Goal: Transaction & Acquisition: Purchase product/service

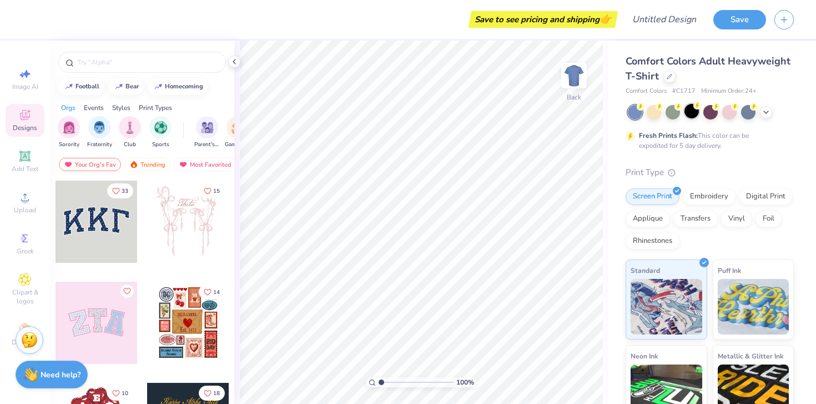
click at [692, 112] on div at bounding box center [692, 111] width 14 height 14
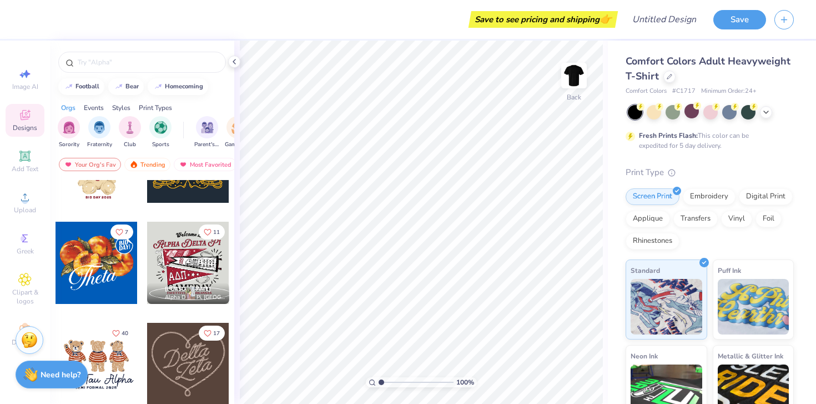
scroll to position [274, 0]
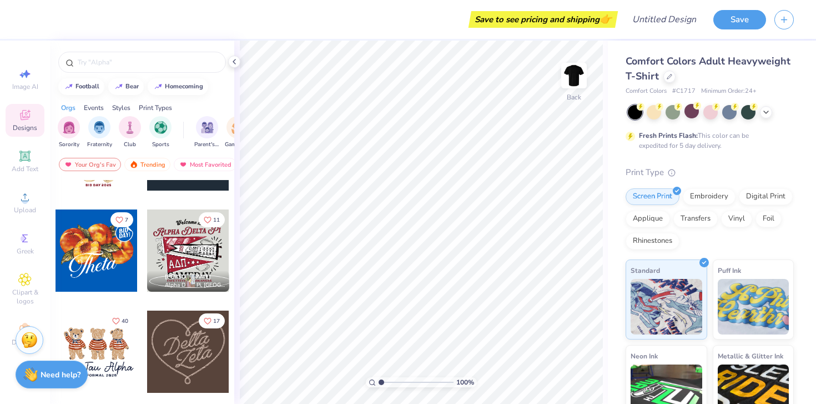
click at [181, 240] on div at bounding box center [188, 250] width 82 height 82
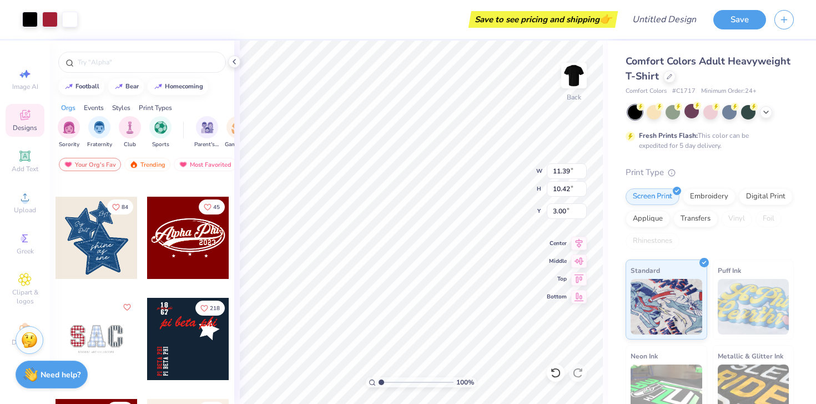
scroll to position [489, 0]
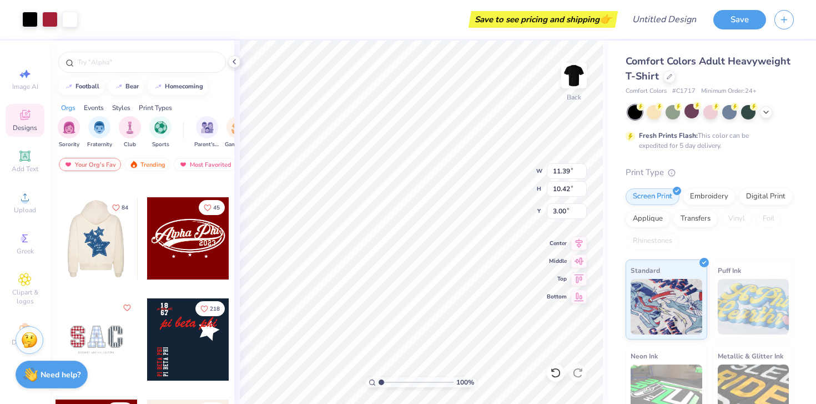
click at [102, 245] on div at bounding box center [96, 238] width 82 height 82
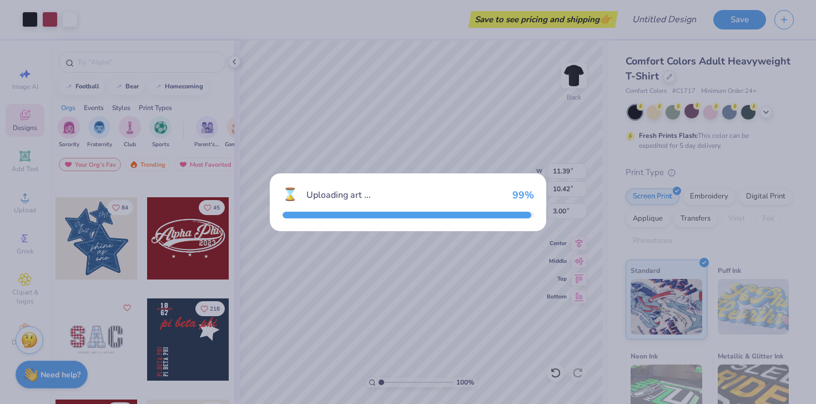
type input "9.69"
type input "11.32"
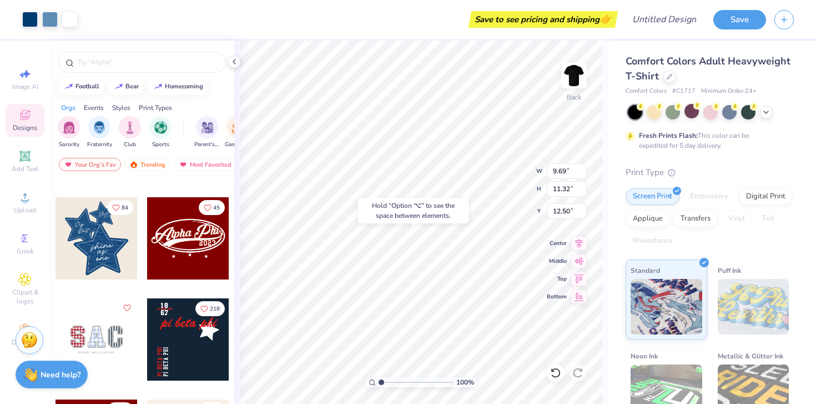
type input "12.50"
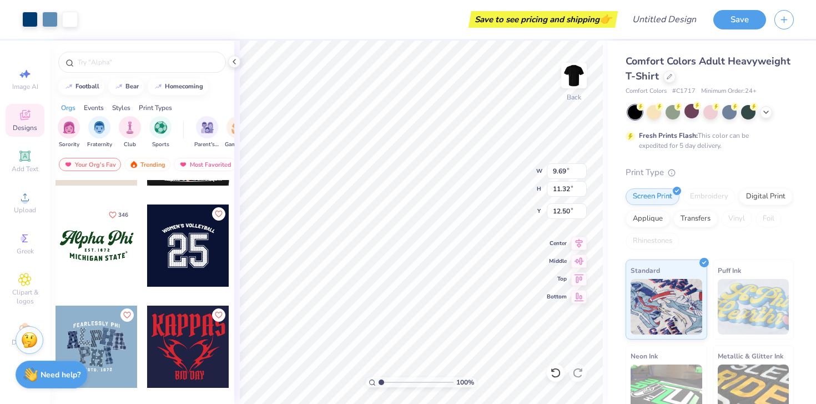
scroll to position [988, 0]
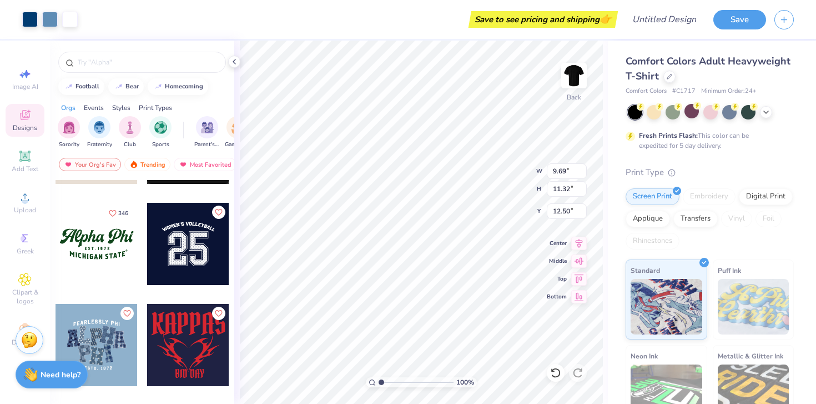
click at [188, 242] on div at bounding box center [188, 244] width 82 height 82
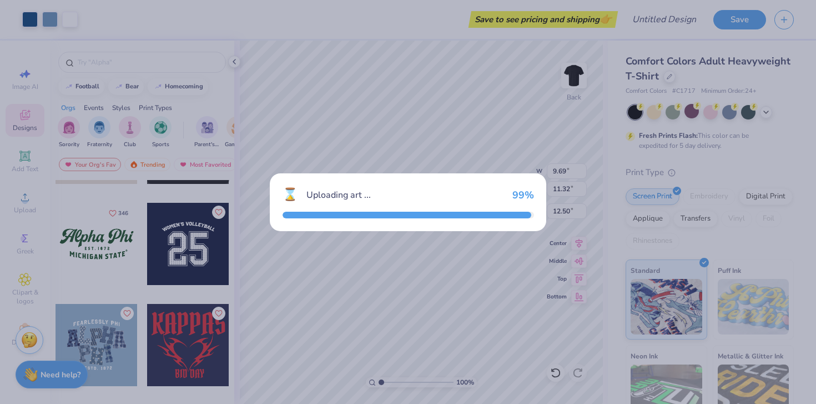
type input "9.03"
type input "7.54"
type input "3.00"
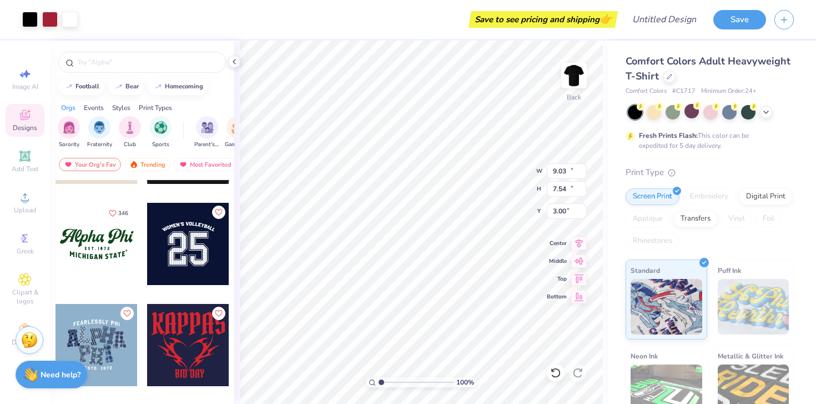
type input "11.39"
type input "10.42"
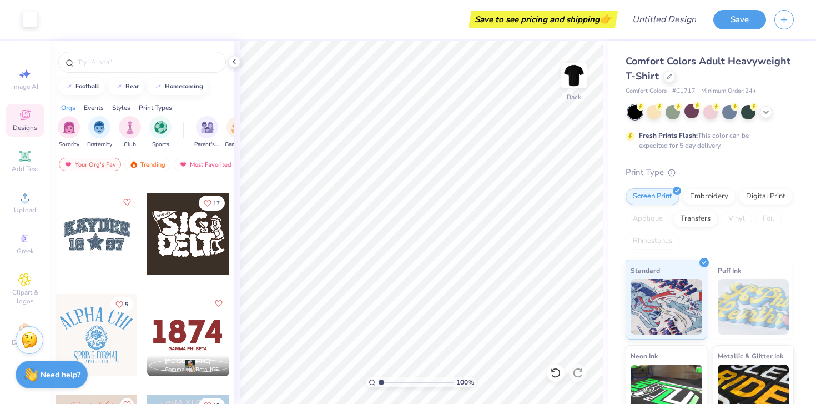
scroll to position [1315, 0]
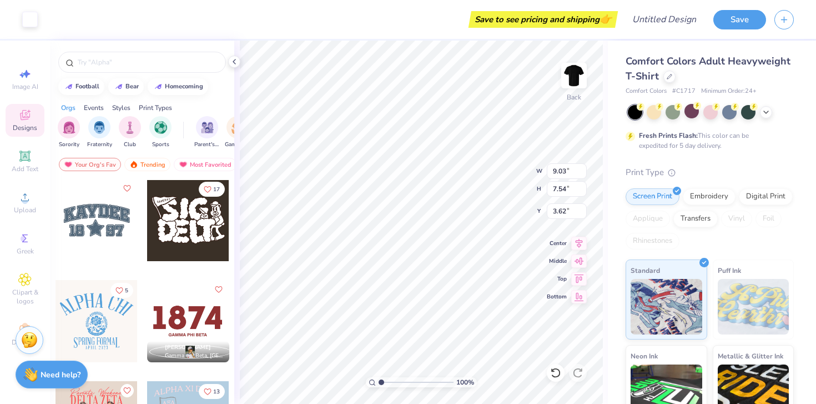
type input "3.62"
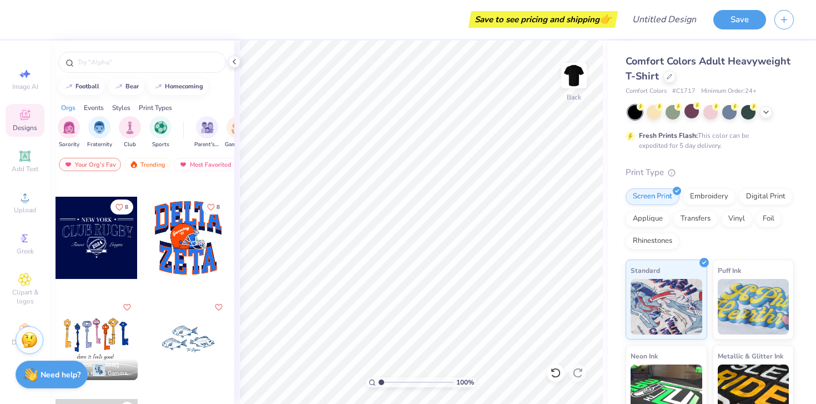
scroll to position [2713, 0]
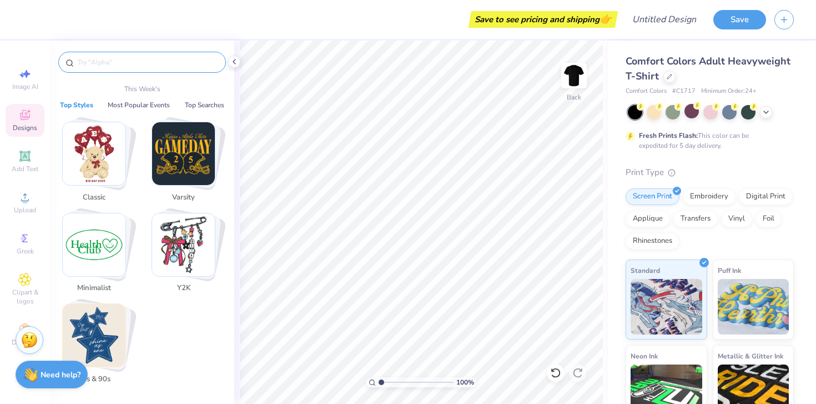
click at [120, 65] on input "text" at bounding box center [148, 62] width 142 height 11
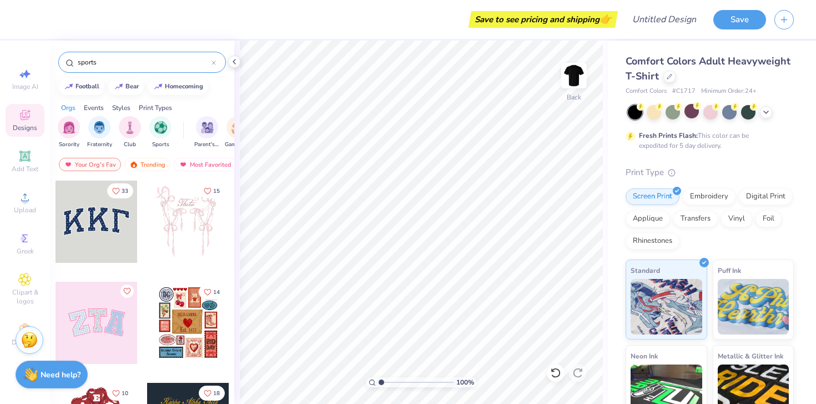
type input "sports"
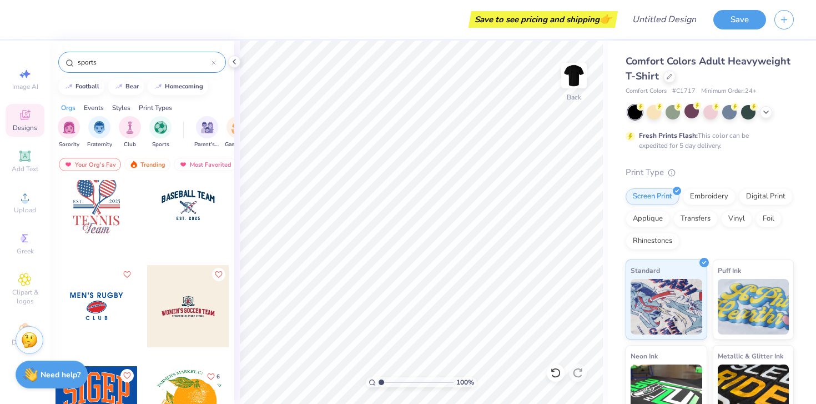
scroll to position [711, 0]
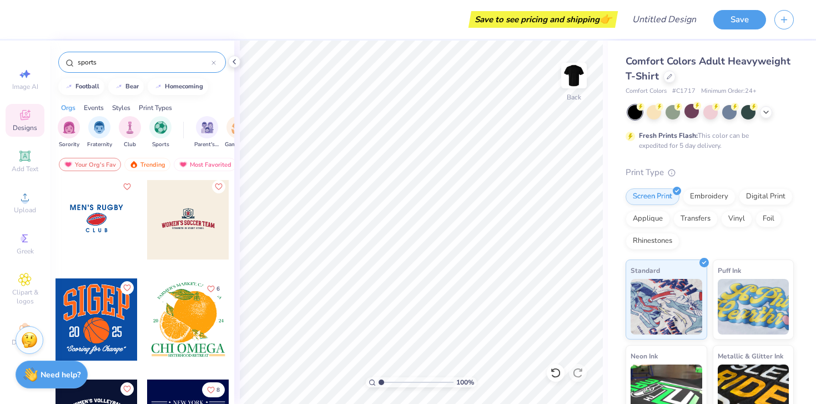
click at [183, 214] on div at bounding box center [188, 218] width 82 height 82
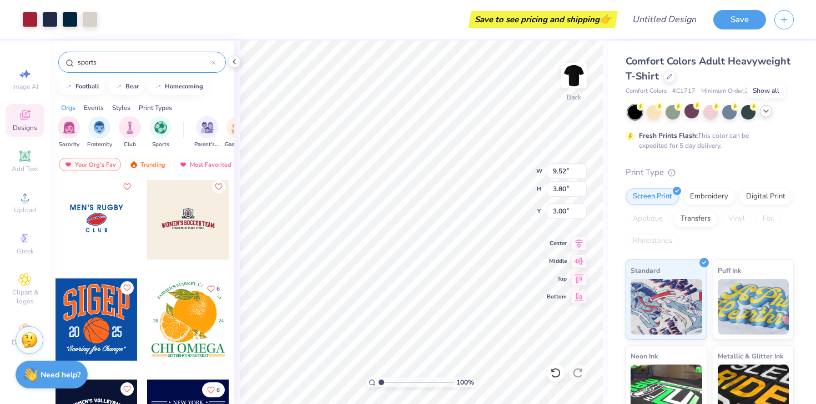
click at [763, 110] on icon at bounding box center [766, 111] width 9 height 9
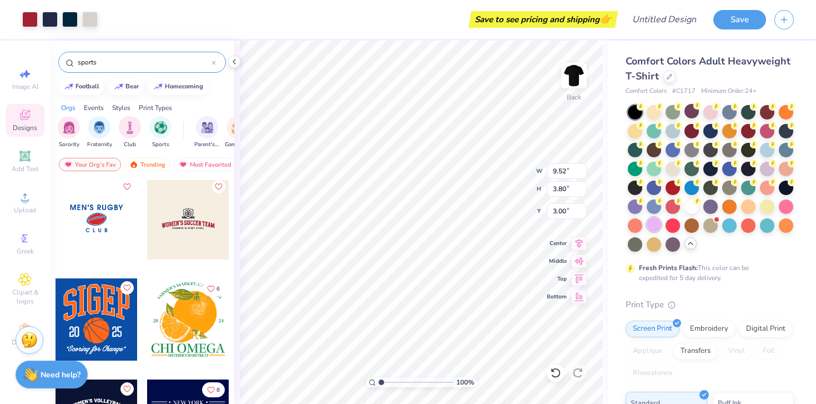
click at [653, 222] on div at bounding box center [654, 224] width 14 height 14
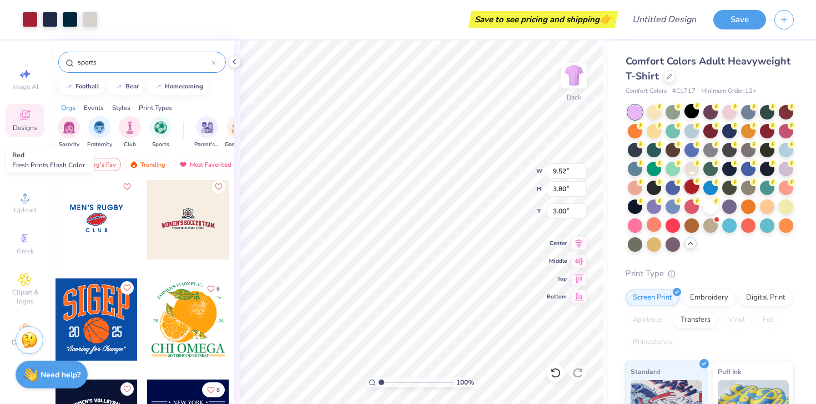
click at [690, 188] on div at bounding box center [692, 186] width 14 height 14
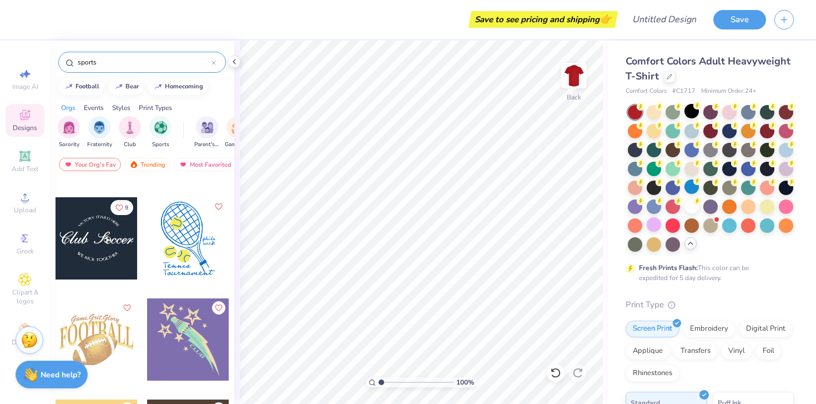
scroll to position [1706, 0]
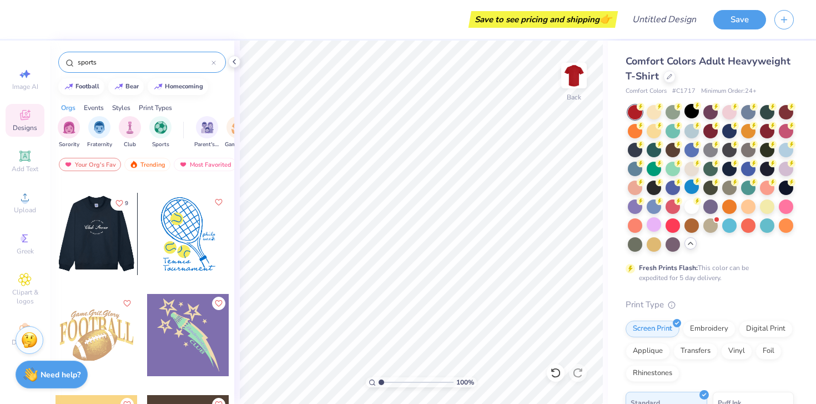
click at [98, 229] on div at bounding box center [96, 234] width 247 height 82
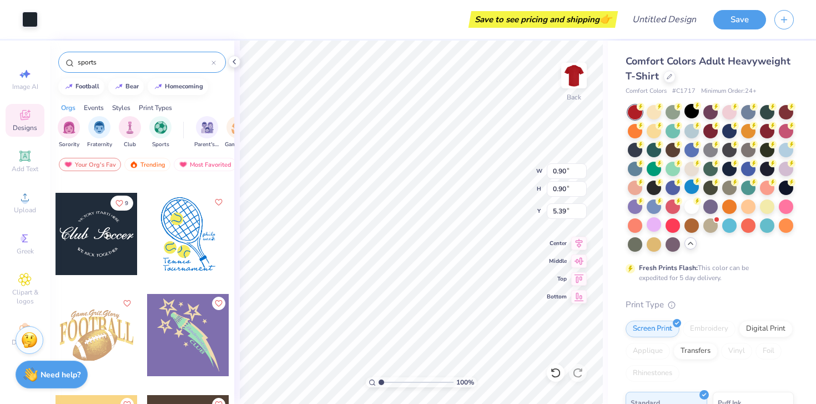
type input "6.83"
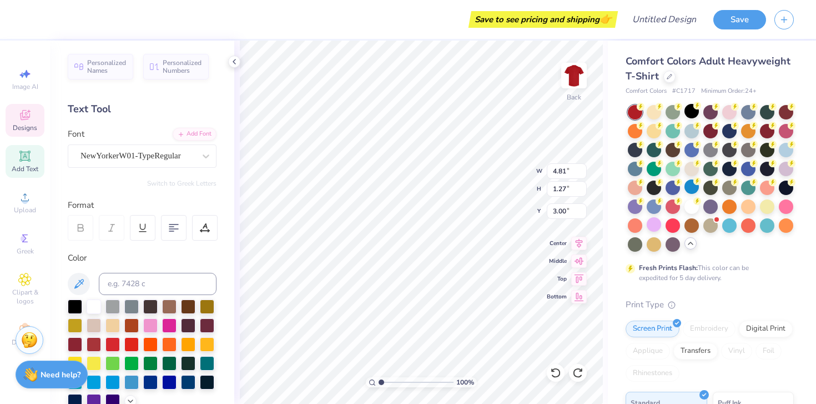
scroll to position [0, 3]
click at [239, 62] on div at bounding box center [234, 62] width 12 height 12
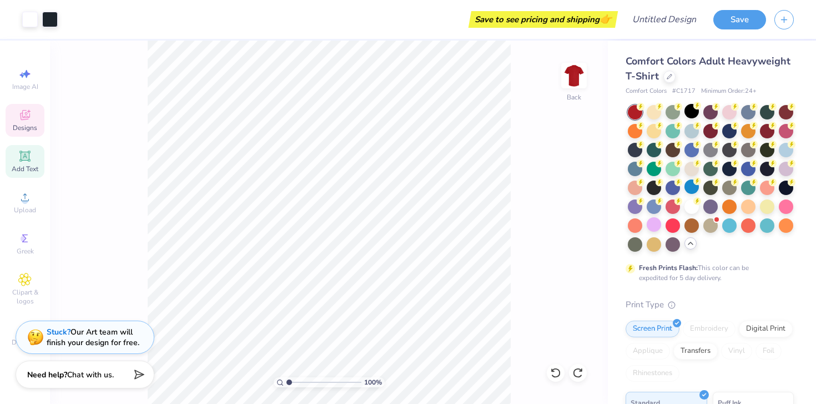
click at [24, 121] on icon at bounding box center [24, 114] width 13 height 13
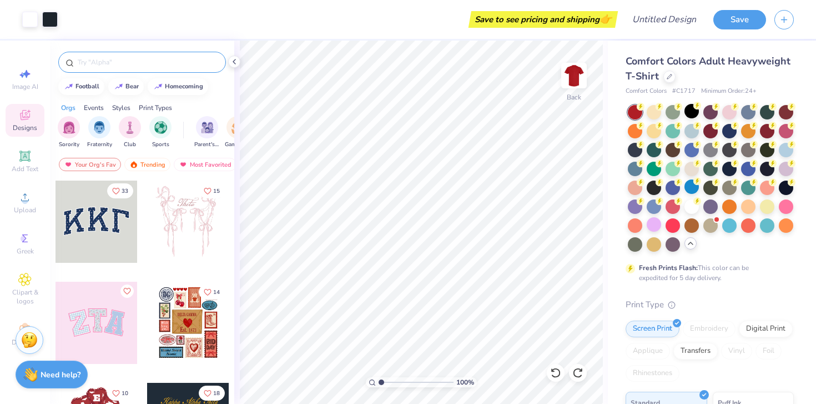
click at [125, 62] on input "text" at bounding box center [148, 62] width 142 height 11
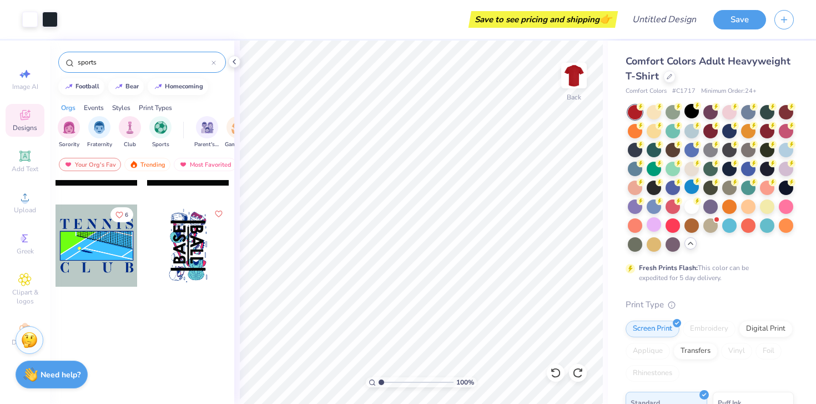
scroll to position [5147, 0]
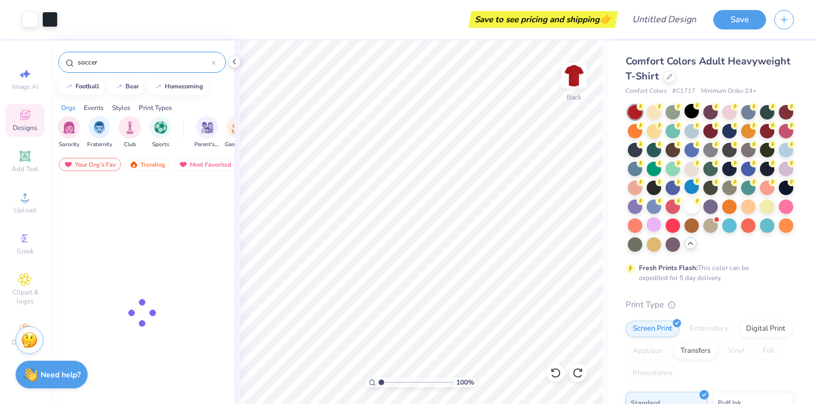
type input "soccer"
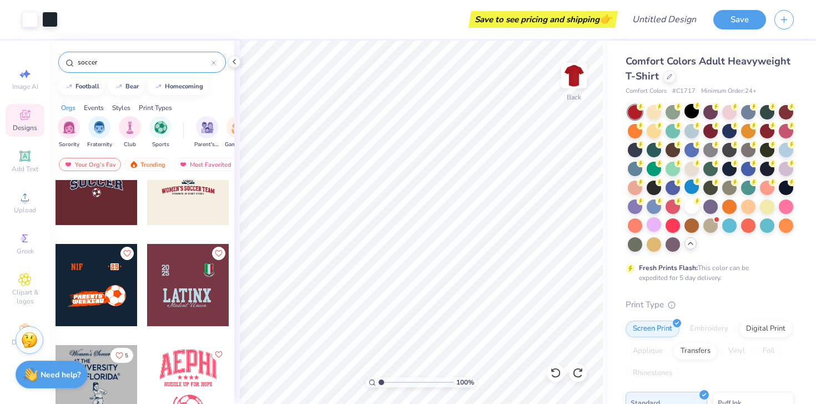
scroll to position [0, 0]
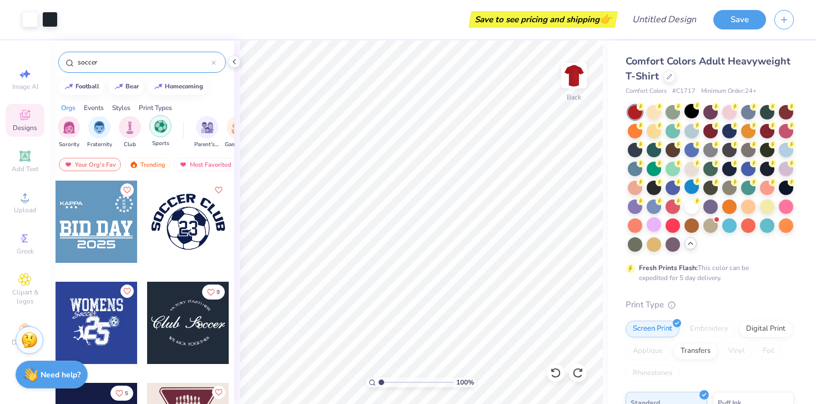
click at [160, 127] on img "filter for Sports" at bounding box center [160, 126] width 13 height 13
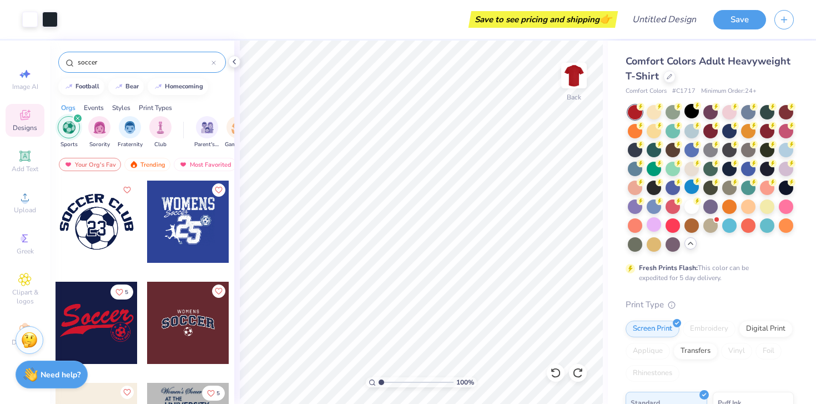
scroll to position [38, 0]
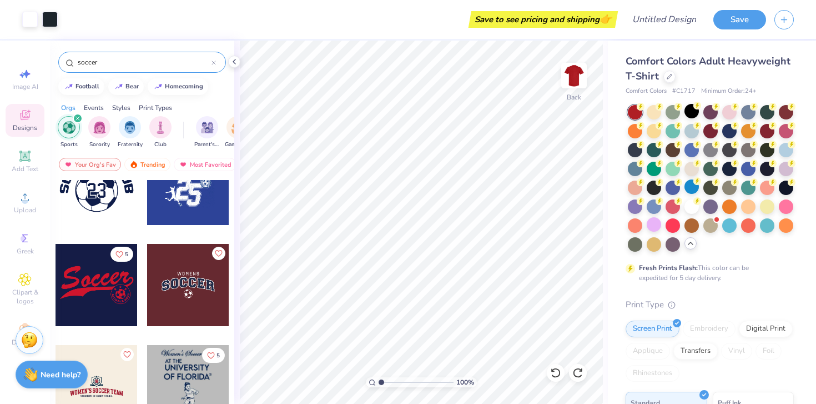
click at [190, 373] on div at bounding box center [188, 386] width 82 height 82
type input "7.73"
click at [570, 77] on img at bounding box center [574, 75] width 44 height 44
click at [184, 379] on div at bounding box center [188, 386] width 82 height 82
type input "5.93"
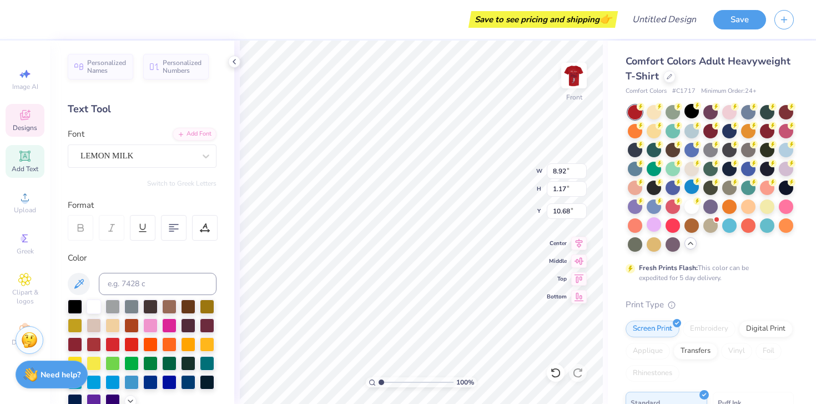
scroll to position [0, 0]
type textarea "I"
type textarea "University"
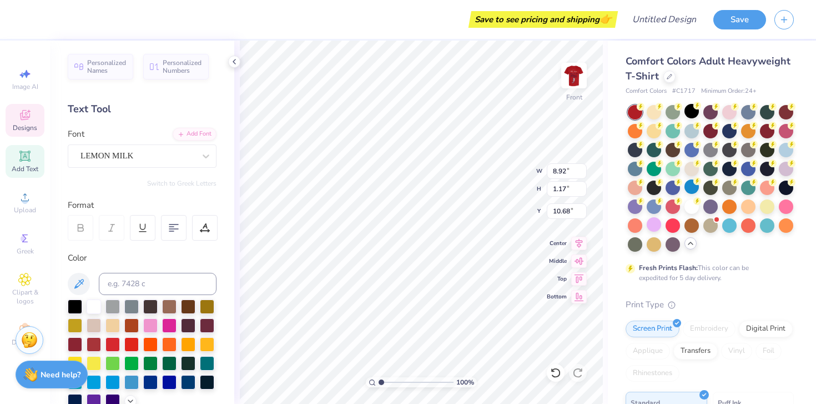
type input "8.63"
type input "1.19"
type input "8.91"
type textarea "[DEMOGRAPHIC_DATA]"
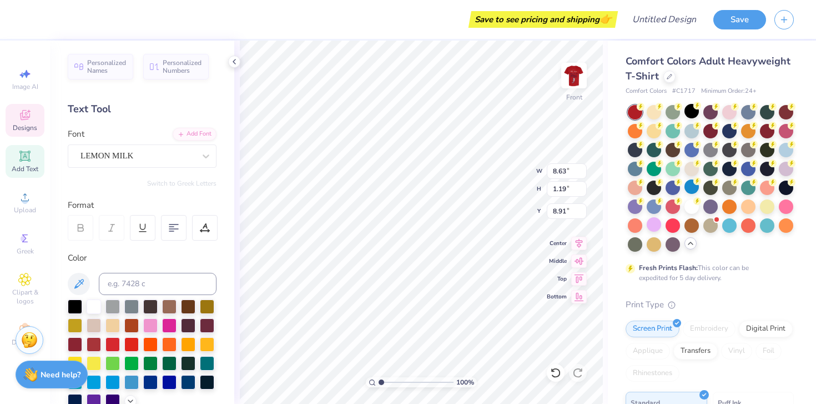
scroll to position [0, 1]
type input "3.25"
type input "0.76"
type input "7.85"
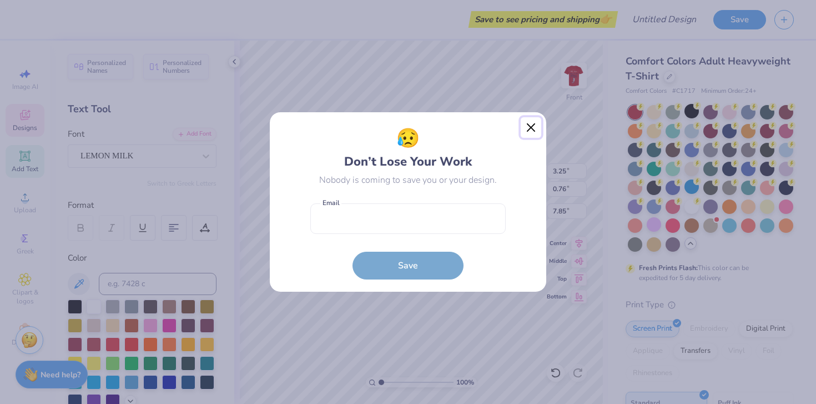
click at [526, 129] on button "Close" at bounding box center [531, 127] width 21 height 21
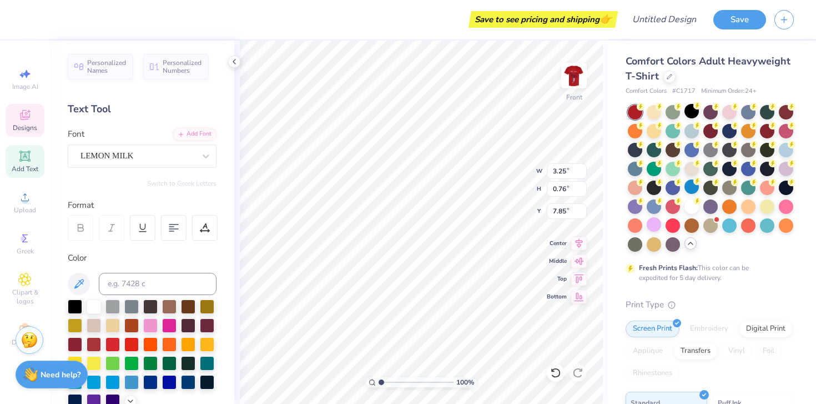
type input "8.27"
type input "1.93"
type input "6.38"
type input "4.80"
type input "1.12"
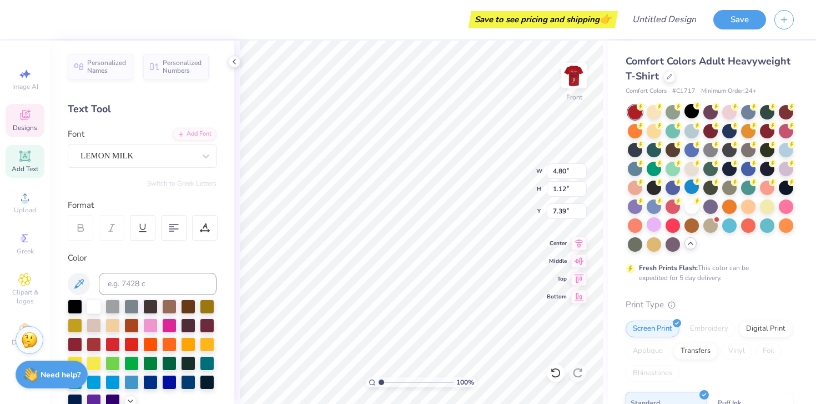
type input "7.46"
type textarea "t"
type textarea "Southern"
type input "7.46"
type input "8.97"
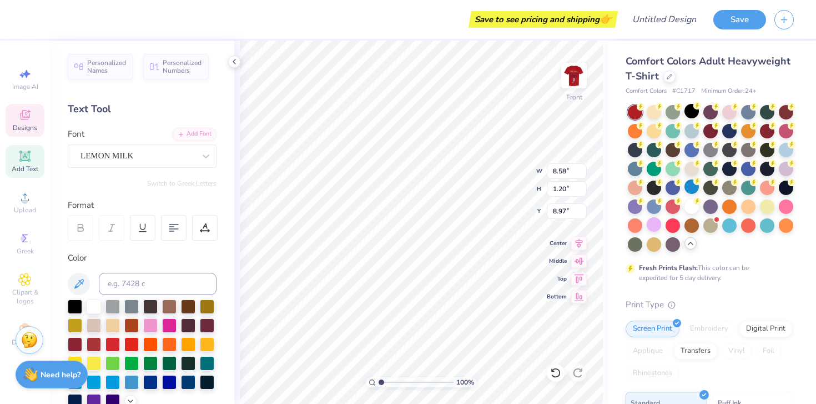
type input "7.70"
type input "1.14"
type input "7.46"
click at [97, 300] on div at bounding box center [94, 305] width 14 height 14
type input "8.58"
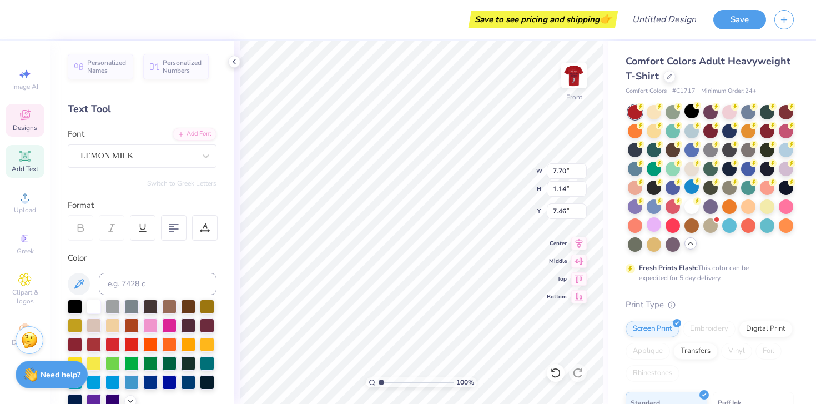
type input "1.20"
type input "8.97"
click at [92, 305] on div at bounding box center [94, 305] width 14 height 14
type input "8.61"
type input "10.83"
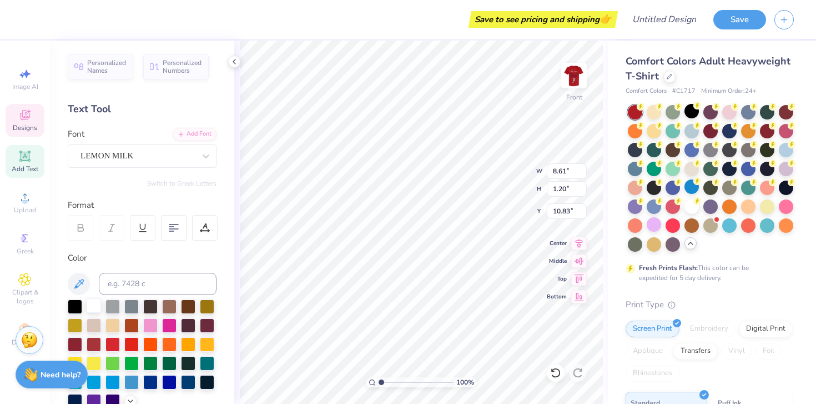
click at [94, 306] on div at bounding box center [94, 305] width 14 height 14
type input "8.66"
type input "3.05"
type input "8.97"
click at [579, 243] on icon at bounding box center [579, 241] width 16 height 13
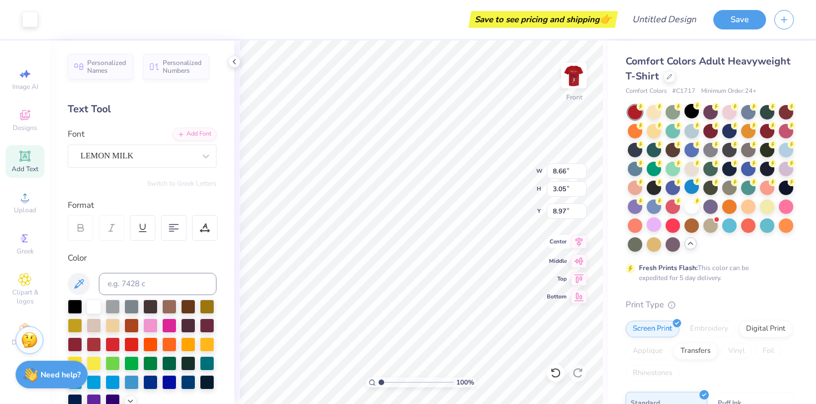
type input "7.70"
type input "1.14"
type input "7.46"
click at [578, 239] on icon at bounding box center [579, 241] width 16 height 13
type input "10.65"
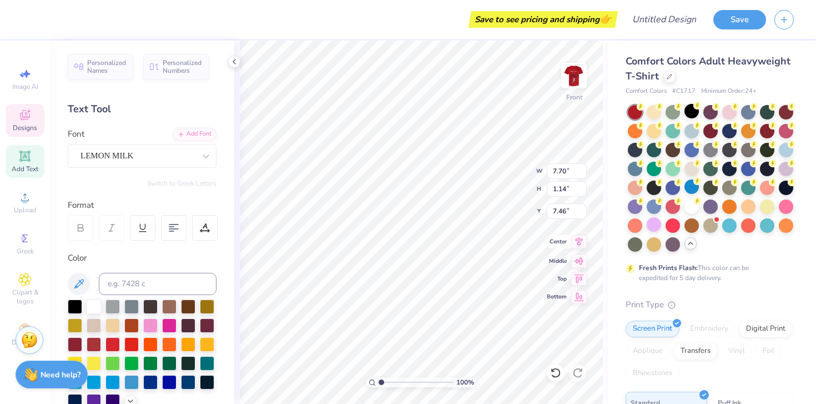
type input "1.53"
type input "5.59"
click at [579, 242] on icon at bounding box center [579, 241] width 7 height 9
click at [95, 300] on div at bounding box center [94, 305] width 14 height 14
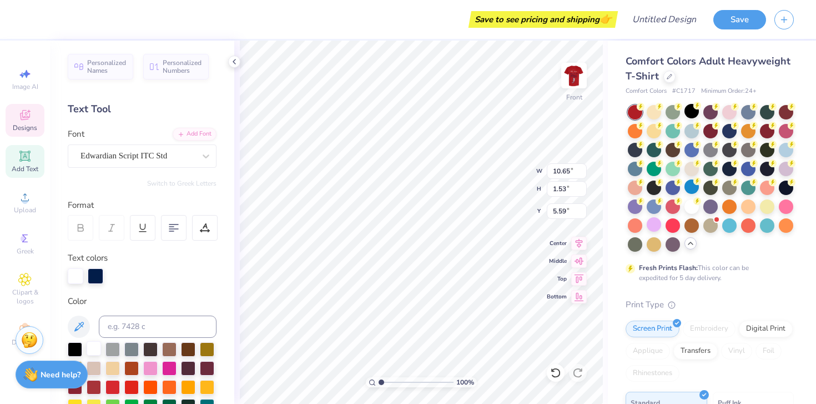
type input "10.77"
type input "1.49"
type input "5.65"
click at [96, 275] on div at bounding box center [96, 275] width 16 height 16
click at [92, 347] on div at bounding box center [94, 348] width 14 height 14
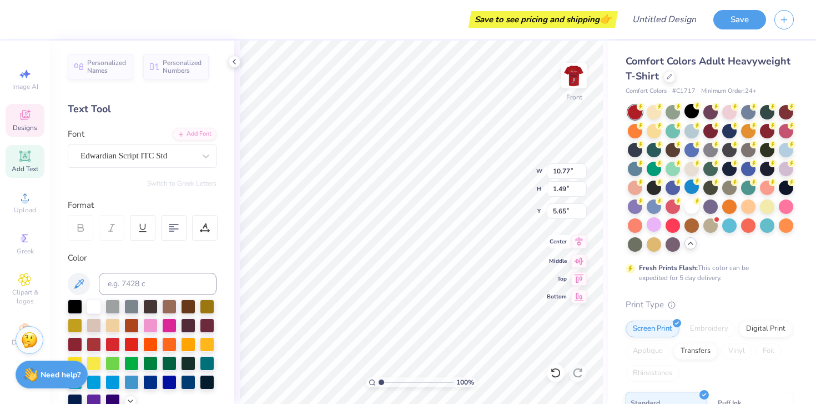
click at [580, 244] on icon at bounding box center [579, 241] width 7 height 9
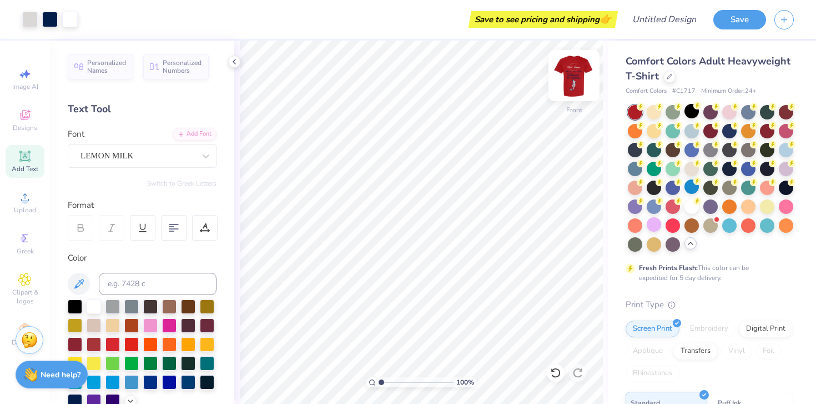
click at [575, 69] on img at bounding box center [574, 75] width 44 height 44
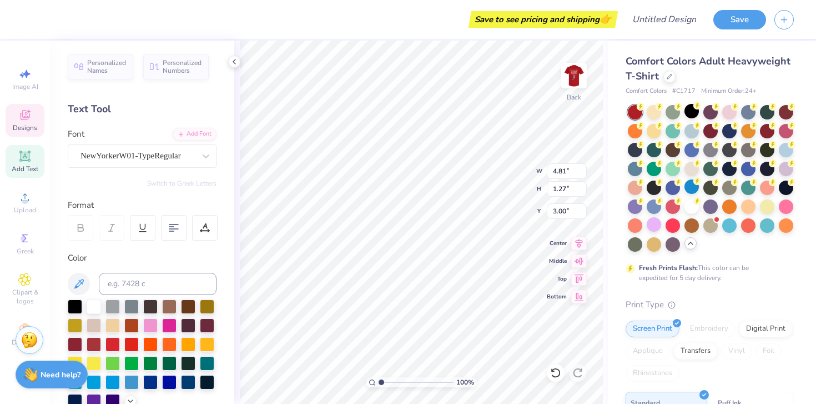
scroll to position [0, 0]
type textarea "A"
type textarea "[GEOGRAPHIC_DATA], [US_STATE]"
click at [583, 187] on input "1.28" at bounding box center [567, 189] width 40 height 16
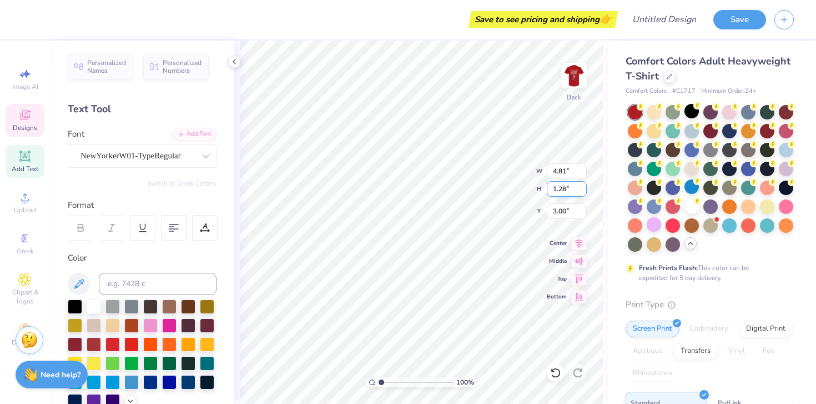
type input "1.29"
click at [583, 187] on input "1.29" at bounding box center [567, 189] width 40 height 16
type input "2.79"
type input "3.24"
click at [566, 187] on input "1.29" at bounding box center [567, 189] width 40 height 16
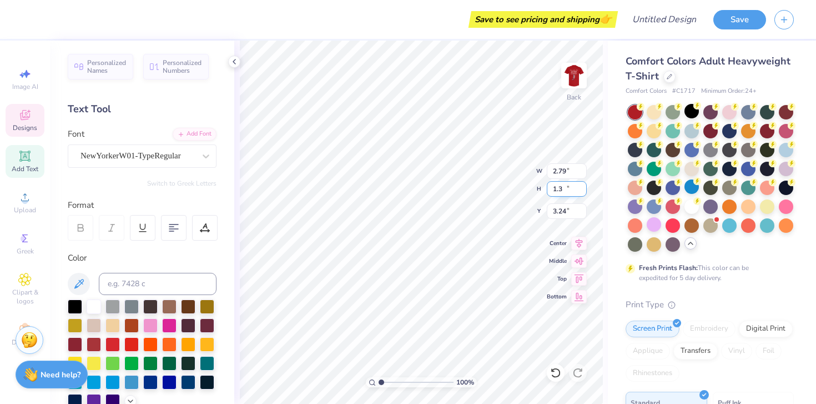
click at [581, 185] on input "1.3" at bounding box center [567, 189] width 40 height 16
click at [581, 185] on input "1.31" at bounding box center [567, 189] width 40 height 16
click at [581, 185] on input "1.32" at bounding box center [567, 189] width 40 height 16
click at [581, 185] on input "1.33" at bounding box center [567, 189] width 40 height 16
click at [581, 185] on input "1.34" at bounding box center [567, 189] width 40 height 16
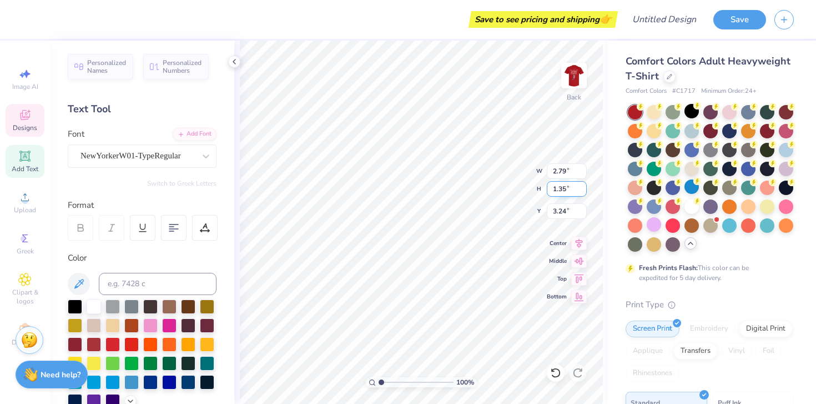
click at [581, 185] on input "1.35" at bounding box center [567, 189] width 40 height 16
click at [581, 185] on input "1.36" at bounding box center [567, 189] width 40 height 16
click at [581, 185] on input "1.37" at bounding box center [567, 189] width 40 height 16
click at [581, 185] on input "1.55" at bounding box center [567, 189] width 40 height 16
click at [581, 185] on input "1.56" at bounding box center [567, 189] width 40 height 16
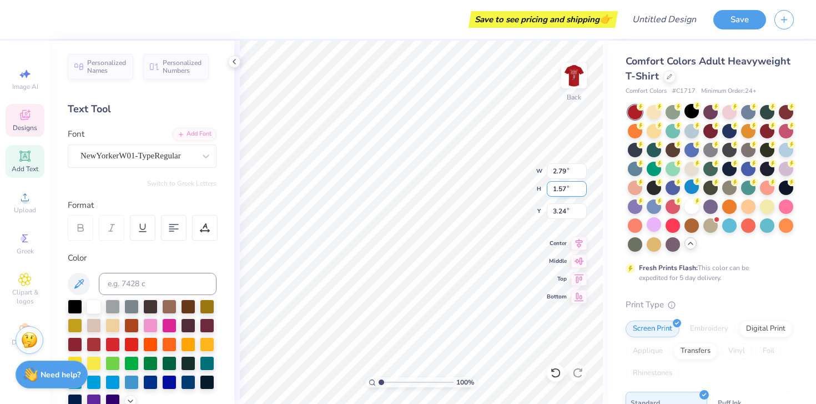
click at [581, 185] on input "1.57" at bounding box center [567, 189] width 40 height 16
click at [581, 185] on input "1.58" at bounding box center [567, 189] width 40 height 16
click at [581, 185] on input "1.59" at bounding box center [567, 189] width 40 height 16
click at [581, 185] on input "1.6" at bounding box center [567, 189] width 40 height 16
click at [581, 185] on input "1.61" at bounding box center [567, 189] width 40 height 16
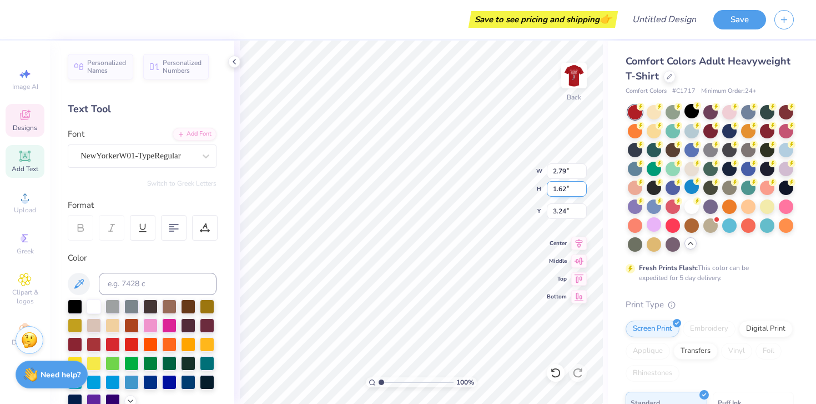
click at [581, 185] on input "1.62" at bounding box center [567, 189] width 40 height 16
click at [581, 185] on input "1.63" at bounding box center [567, 189] width 40 height 16
click at [581, 185] on input "1.64" at bounding box center [567, 189] width 40 height 16
click at [581, 185] on input "1.65" at bounding box center [567, 189] width 40 height 16
click at [581, 185] on input "1.66" at bounding box center [567, 189] width 40 height 16
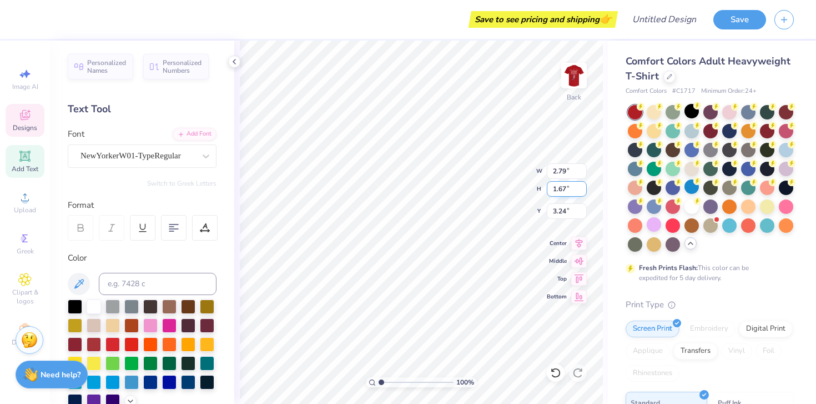
click at [581, 185] on input "1.67" at bounding box center [567, 189] width 40 height 16
click at [581, 185] on input "1.68" at bounding box center [567, 189] width 40 height 16
click at [581, 185] on input "1.69" at bounding box center [567, 189] width 40 height 16
click at [581, 185] on input "1.7" at bounding box center [567, 189] width 40 height 16
click at [581, 185] on input "1.71" at bounding box center [567, 189] width 40 height 16
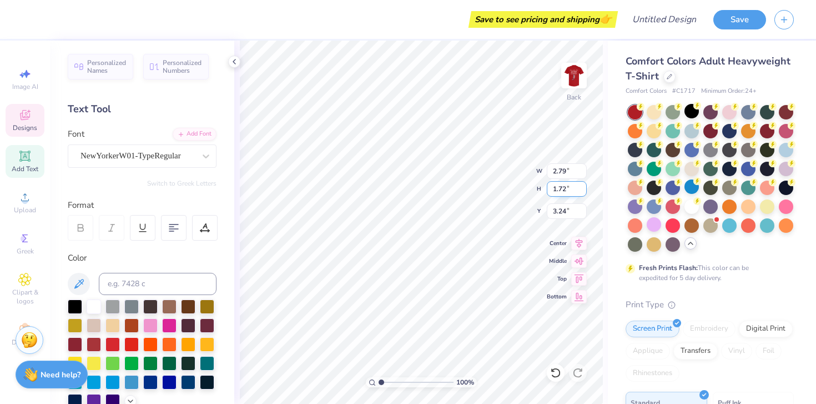
click at [581, 185] on input "1.72" at bounding box center [567, 189] width 40 height 16
click at [582, 185] on input "1.93" at bounding box center [567, 189] width 40 height 16
click at [582, 185] on input "1.94" at bounding box center [567, 189] width 40 height 16
click at [582, 185] on input "1.95" at bounding box center [567, 189] width 40 height 16
click at [582, 185] on input "1.96" at bounding box center [567, 189] width 40 height 16
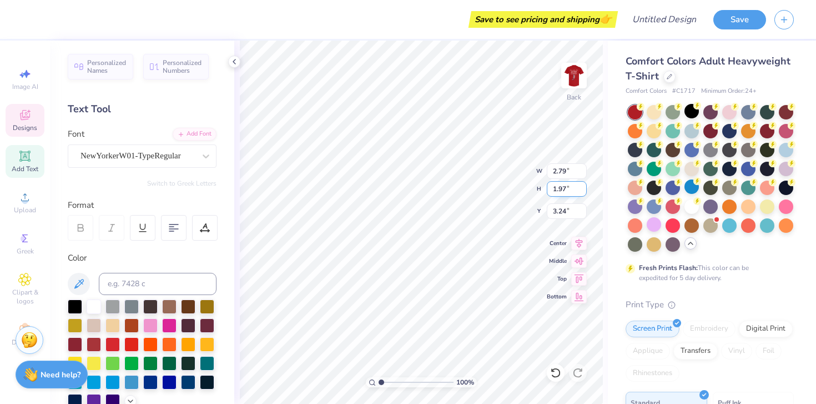
click at [582, 185] on input "1.97" at bounding box center [567, 189] width 40 height 16
click at [582, 185] on input "1.98" at bounding box center [567, 189] width 40 height 16
click at [582, 185] on input "1.99" at bounding box center [567, 189] width 40 height 16
type input "2"
click at [582, 185] on input "2" at bounding box center [567, 189] width 40 height 16
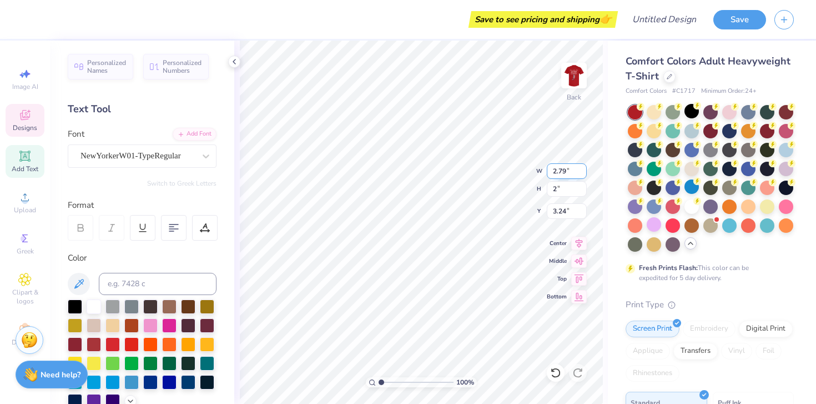
click at [576, 168] on input "2.79" at bounding box center [567, 171] width 40 height 16
type input "7.10"
type input "2.00"
type input "2.63"
click at [581, 168] on input "7.11" at bounding box center [567, 171] width 40 height 16
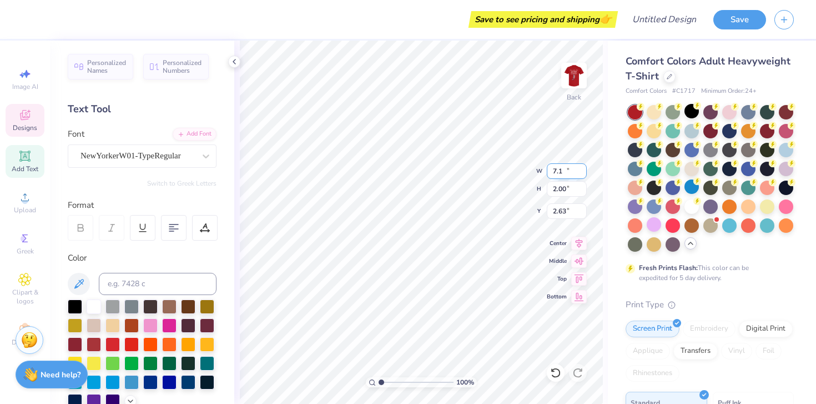
type input "7.1"
click at [582, 175] on input "7.1" at bounding box center [567, 171] width 40 height 16
type input "2.48"
type input "4.73"
type input "1.10"
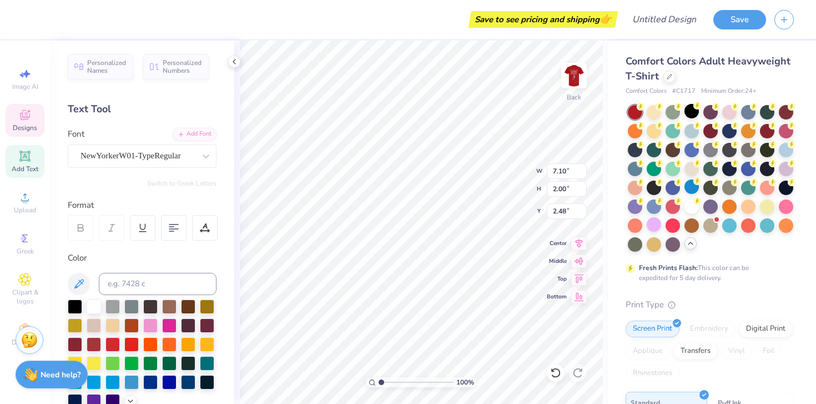
type input "7.18"
type textarea "[GEOGRAPHIC_DATA]"
type input "7.10"
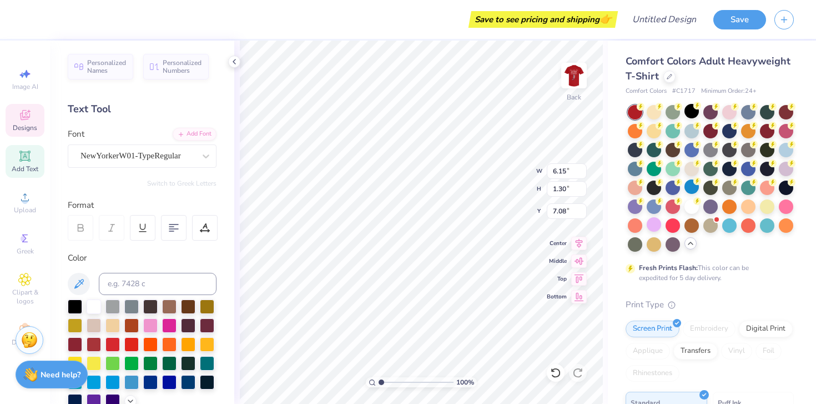
type input "2.00"
type input "2.49"
type textarea "[GEOGRAPHIC_DATA], [US_STATE] 2025"
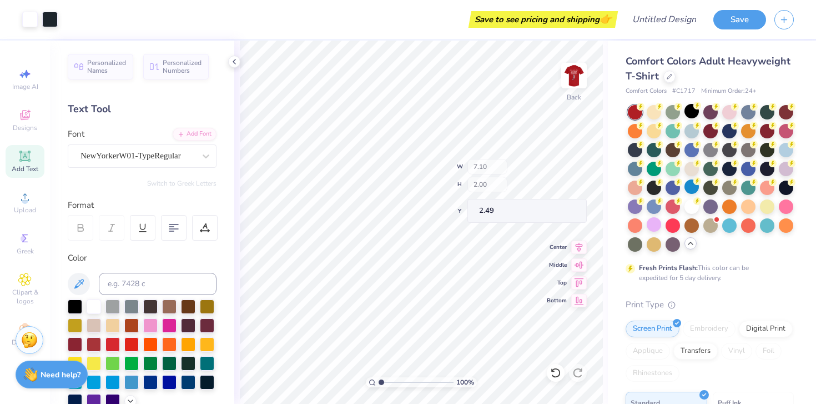
click at [691, 281] on div "Fresh Prints Flash: This color can be expedited for 5 day delivery." at bounding box center [707, 273] width 137 height 20
click at [563, 187] on input "2.66" at bounding box center [567, 189] width 40 height 16
type input "2.36"
type input "8.60"
type input "2.31"
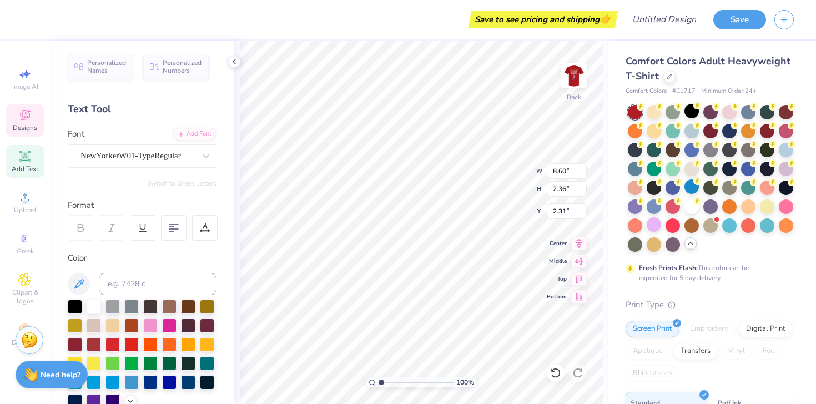
click at [614, 214] on div "Comfort Colors Adult Heavyweight T-Shirt Comfort Colors # C1717 Minimum Order: …" at bounding box center [712, 342] width 208 height 602
type input "6.15"
type input "1.30"
type input "8.55"
type input "5.85"
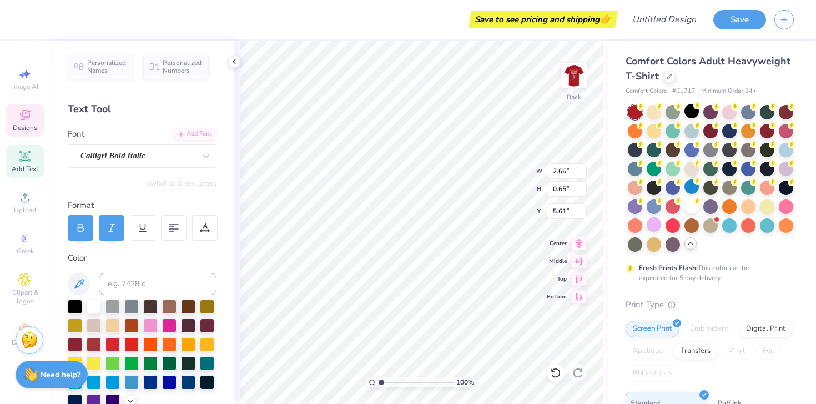
type input "1.58"
type input "4.82"
type input "0.85"
type input "0.86"
type input "5.41"
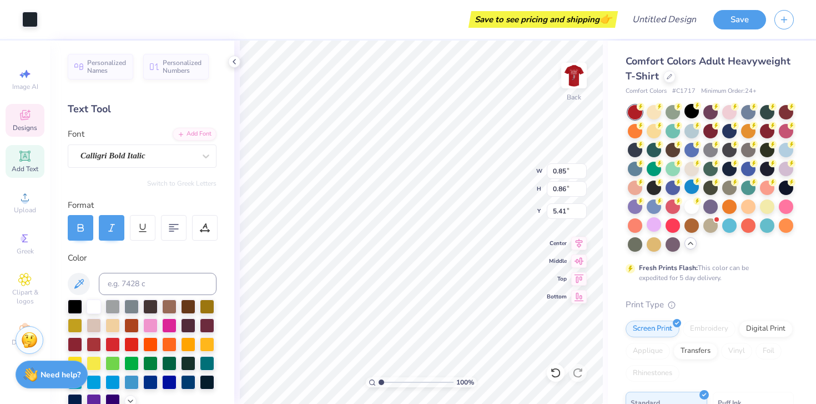
type input "0.90"
type input "6.54"
type input "3.00"
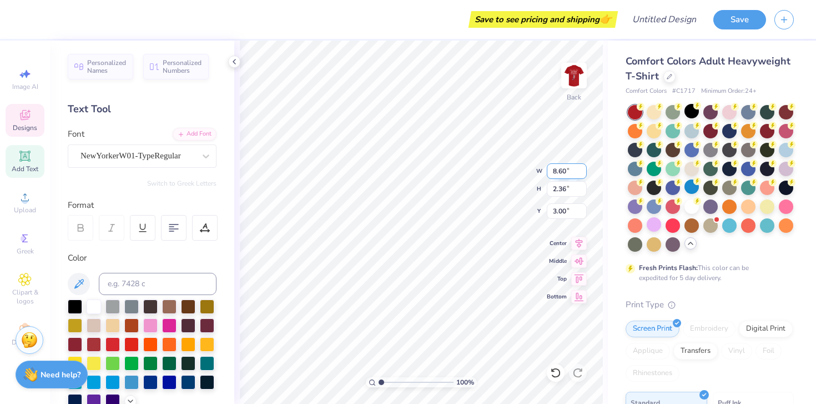
click at [557, 170] on input "8.60" at bounding box center [567, 171] width 40 height 16
type input "7.60"
click at [710, 296] on div "Comfort Colors Adult Heavyweight T-Shirt Comfort Colors # C1717 Minimum Order: …" at bounding box center [710, 348] width 168 height 589
type input "2.09"
type input "3.14"
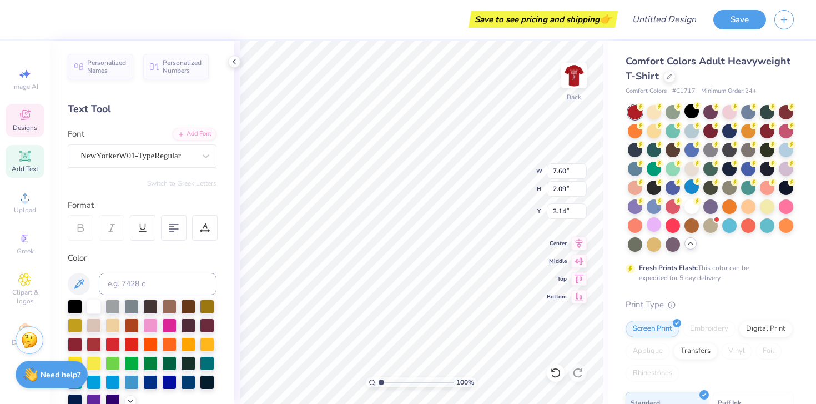
type input "6.15"
type input "1.30"
type input "8.55"
click at [581, 169] on input "6.16" at bounding box center [567, 171] width 40 height 16
type input "6"
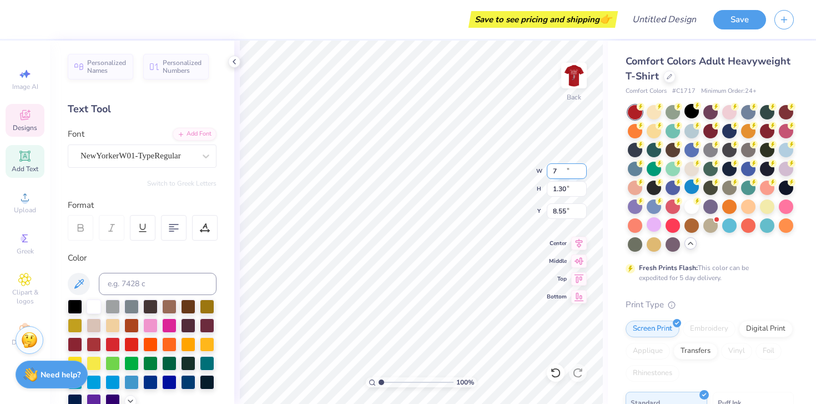
type input "7.00"
type input "1.48"
type input "8.46"
type input "7.60"
type input "2.09"
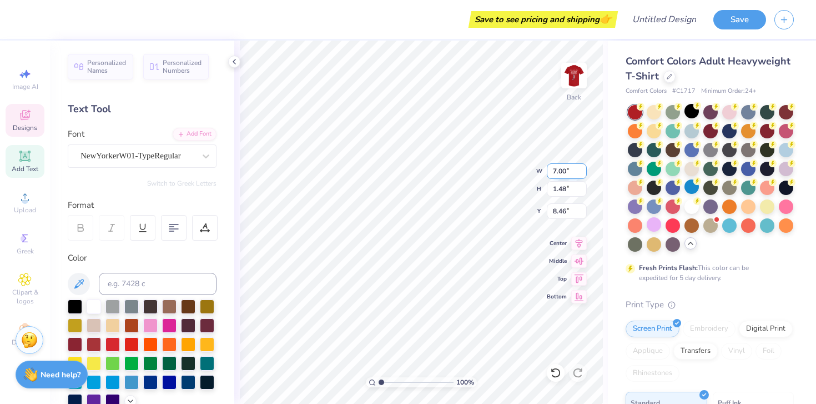
type input "3.14"
click at [569, 169] on input "7.60" at bounding box center [567, 171] width 40 height 16
type input "7.00"
type input "1.92"
type input "3.22"
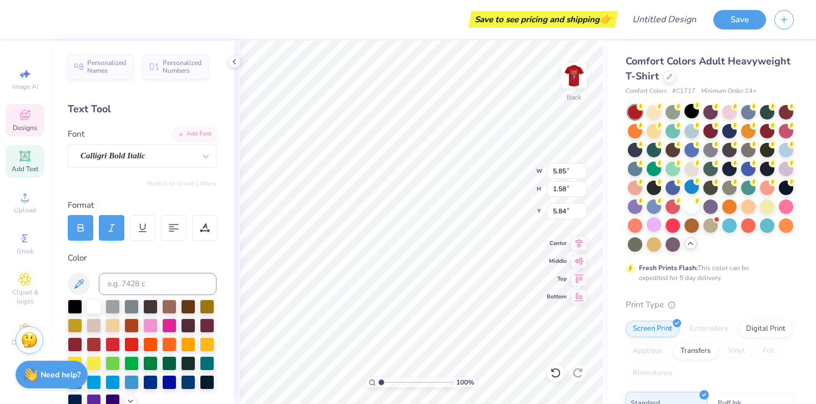
type input "5.87"
type input "5.85"
type input "1.58"
type input "5.87"
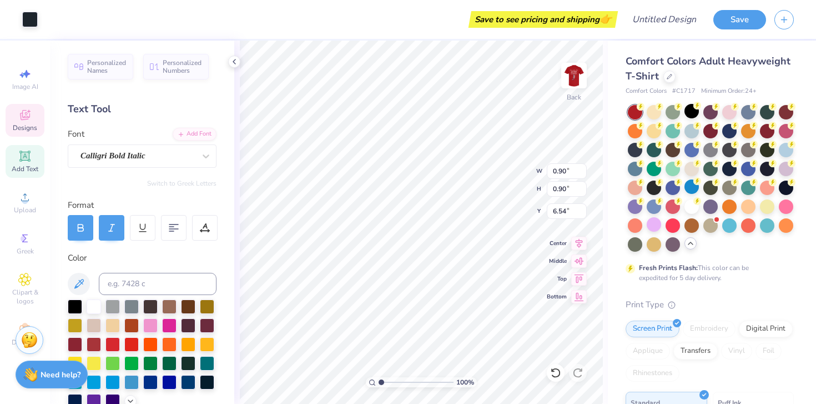
type input "9.03"
type input "6.66"
type input "5.85"
type input "1.58"
type input "5.87"
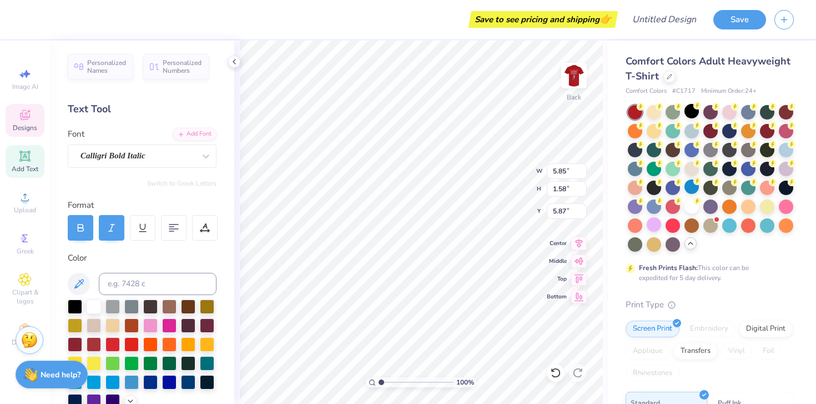
type input "2.66"
type input "0.65"
type input "6.66"
type input "0.85"
type input "0.86"
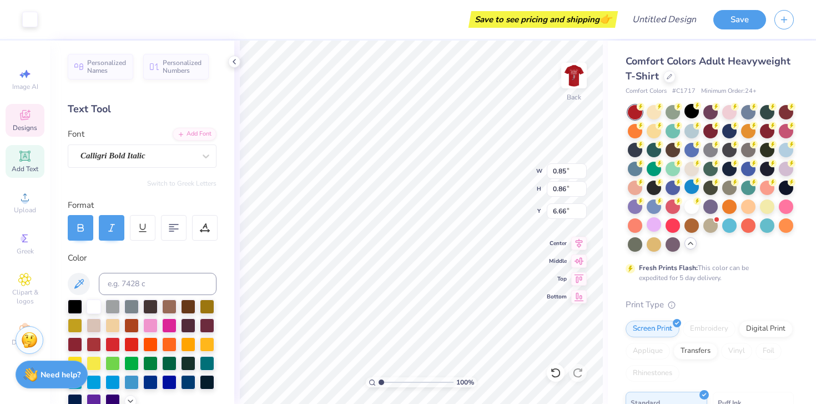
type input "2.66"
type input "0.65"
type input "0.85"
type input "0.86"
type input "15.09"
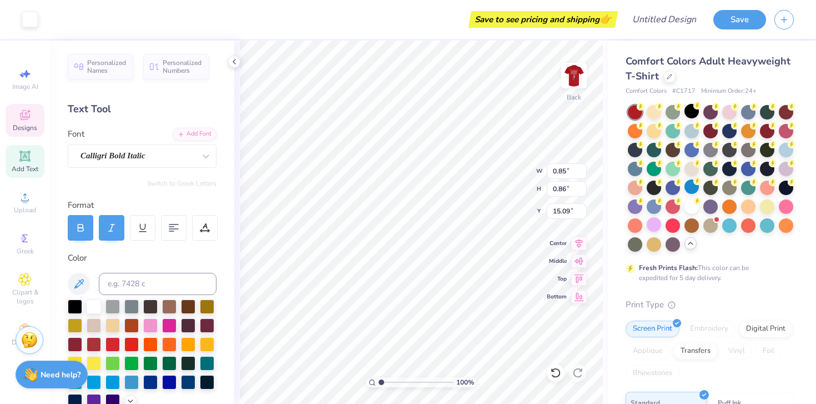
type input "2.66"
type input "0.65"
type input "14.75"
type input "7.00"
type input "1.48"
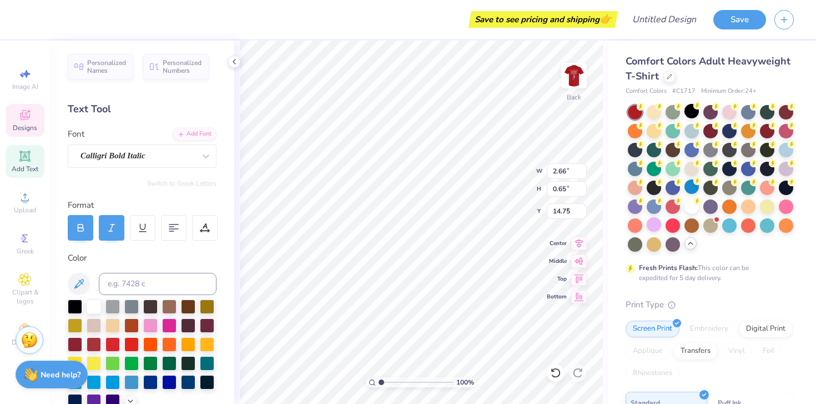
type input "8.46"
type input "10.59"
type input "17.47"
type input "2.66"
type input "0.65"
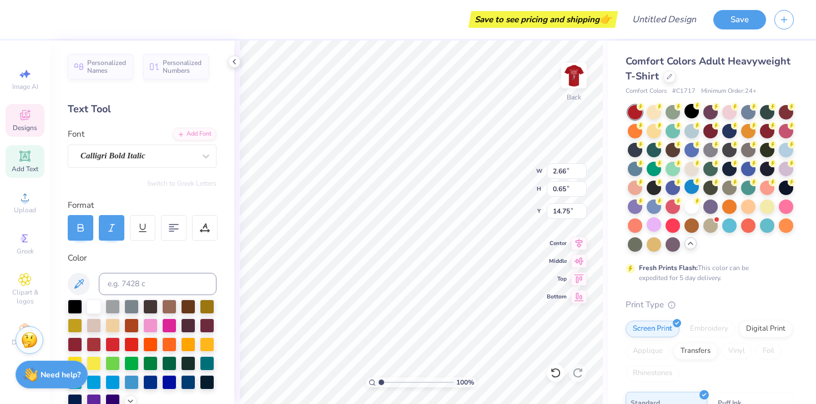
type input "6.66"
type input "0.90"
type input "17.47"
type input "6.59"
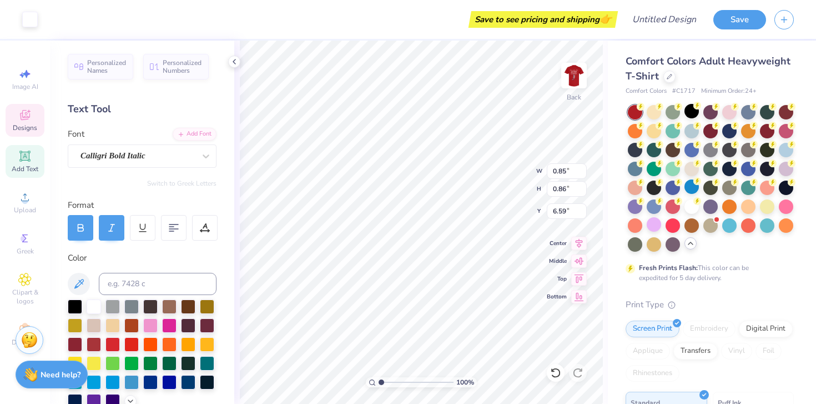
click at [26, 123] on div "Designs" at bounding box center [25, 120] width 39 height 33
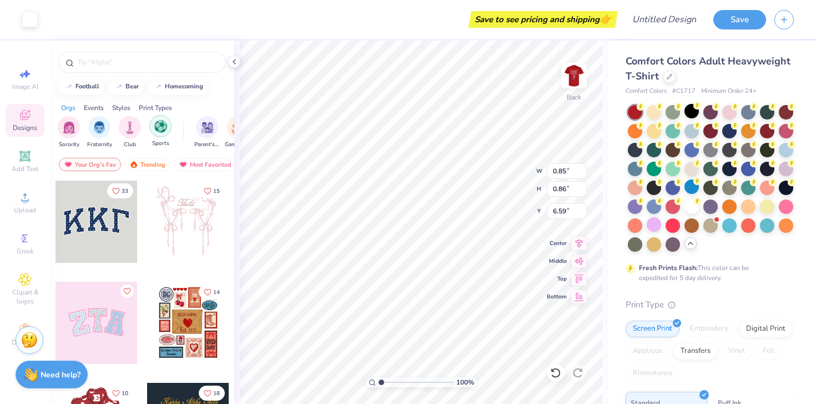
click at [161, 124] on img "filter for Sports" at bounding box center [160, 126] width 13 height 13
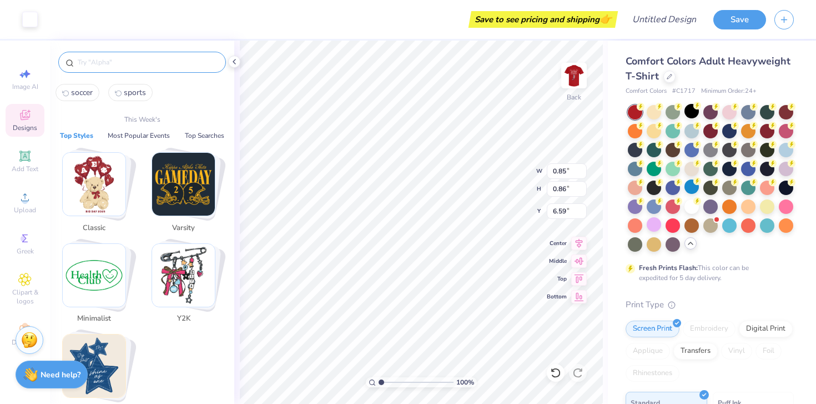
click at [124, 60] on input "text" at bounding box center [148, 62] width 142 height 11
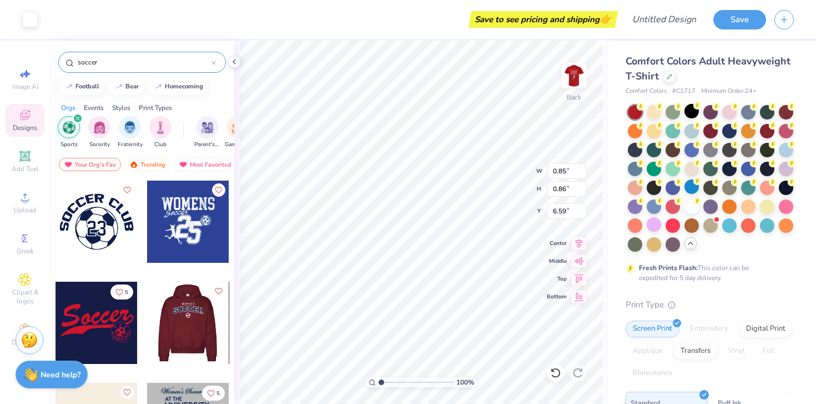
scroll to position [38, 0]
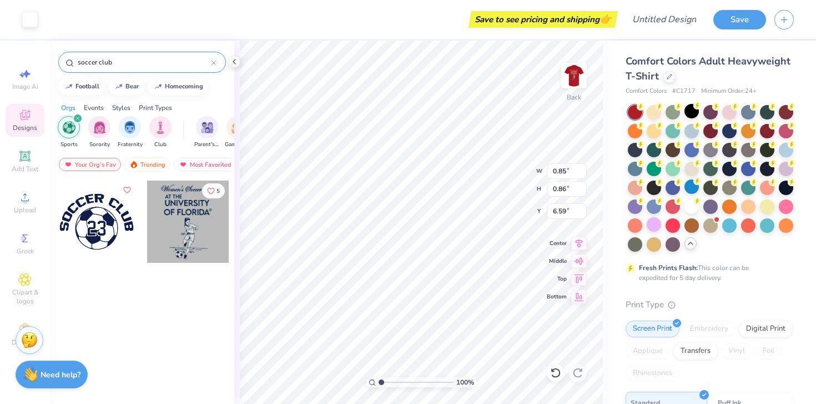
type input "soccer club"
drag, startPoint x: 115, startPoint y: 58, endPoint x: 67, endPoint y: 58, distance: 48.3
click at [67, 58] on div "soccer club" at bounding box center [142, 62] width 168 height 21
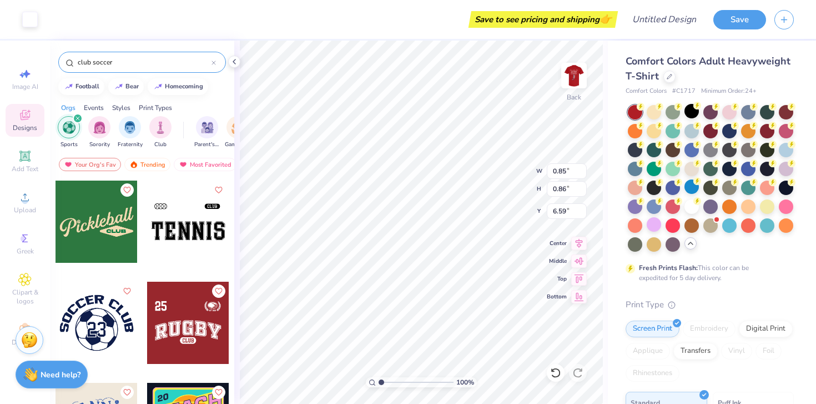
type input "club soccer"
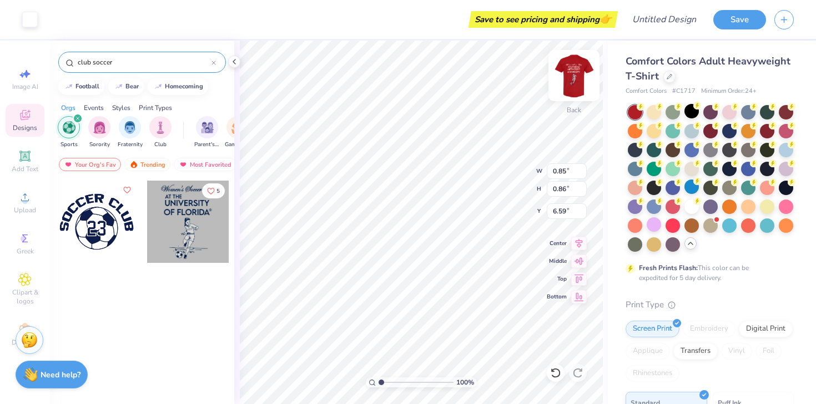
click at [573, 76] on img at bounding box center [574, 75] width 44 height 44
click at [579, 71] on img at bounding box center [574, 75] width 44 height 44
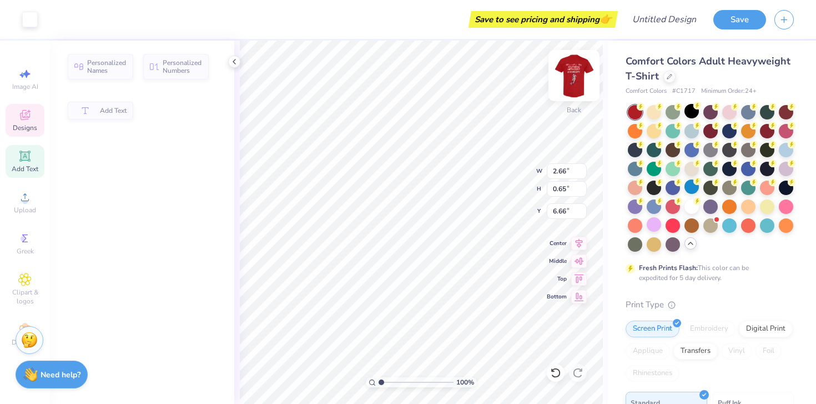
type input "2.66"
type input "0.65"
type input "6.66"
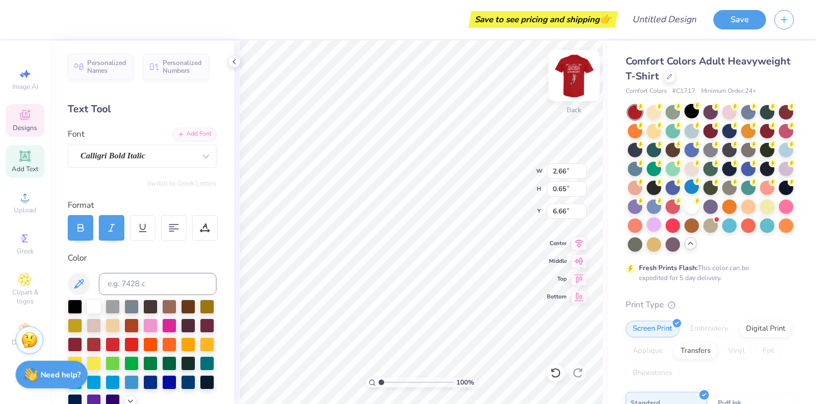
type input "5.85"
type input "1.58"
type input "5.91"
type input "1.92"
type input "3.00"
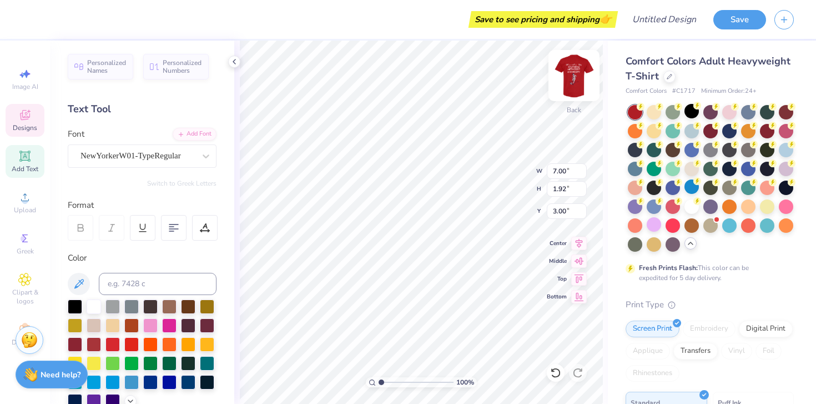
type input "6.67"
click at [577, 241] on icon at bounding box center [579, 241] width 16 height 13
type input "1.48"
type input "8.17"
click at [566, 189] on input "1.48" at bounding box center [567, 189] width 40 height 16
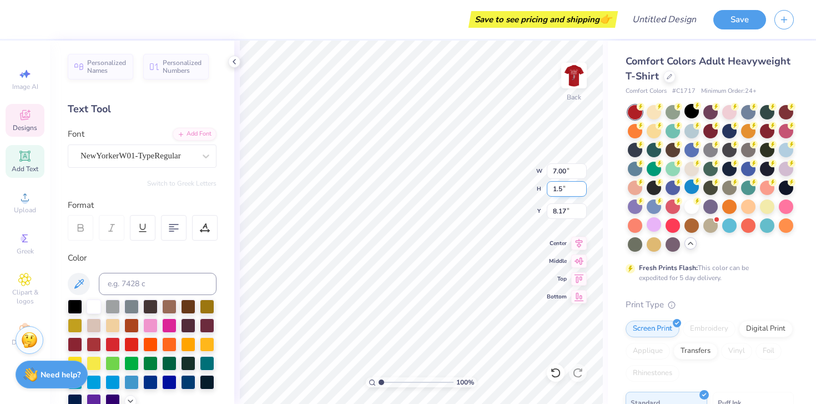
type input "1.5"
type input "7.10"
type input "1.50"
type input "8.16"
type input "7.00"
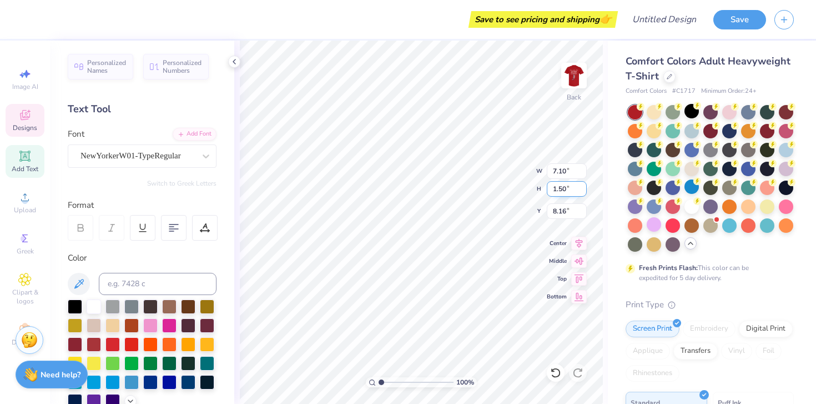
type input "1.92"
type input "3.00"
click at [566, 189] on input "1.92" at bounding box center [567, 189] width 40 height 16
type input "1.5"
type input "5.47"
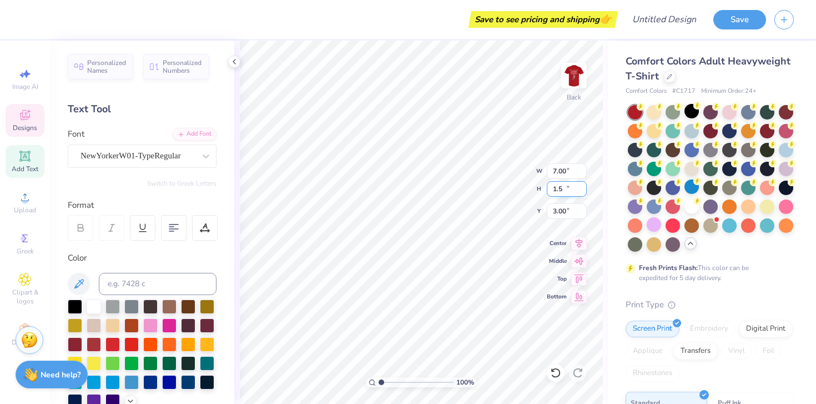
type input "1.50"
type input "3.21"
type input "3.30"
type textarea "[GEOGRAPHIC_DATA] [US_STATE] 2025"
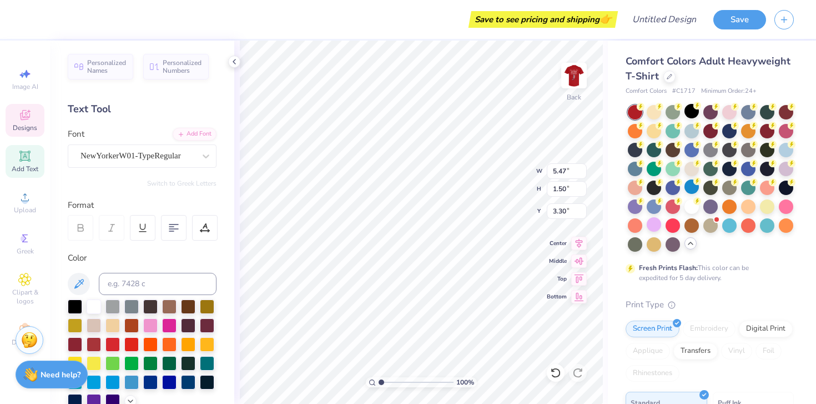
scroll to position [0, 3]
click at [575, 78] on img at bounding box center [574, 75] width 44 height 44
